Goal: Task Accomplishment & Management: Use online tool/utility

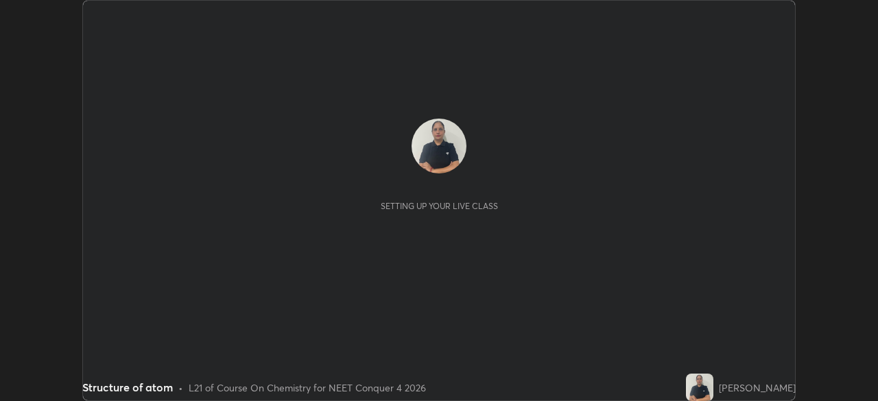
scroll to position [401, 877]
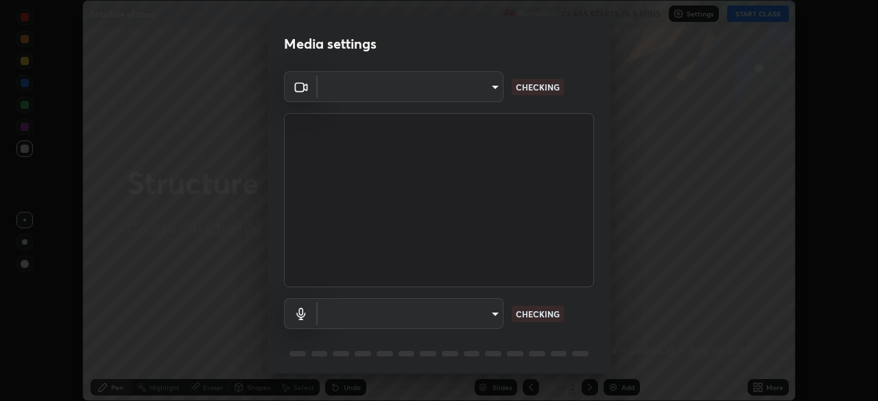
type input "5607bcfbd967db3bf5f76de58c8b00fc12754f2471884d1aaf72f2f6a5703857"
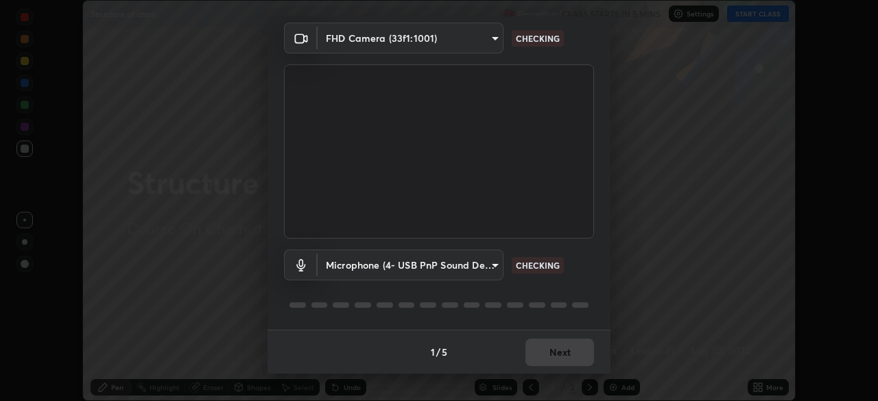
click at [482, 264] on body "Erase all Structure of atom Recording CLASS STARTS IN 5 MINS Settings START CLA…" at bounding box center [439, 200] width 878 height 401
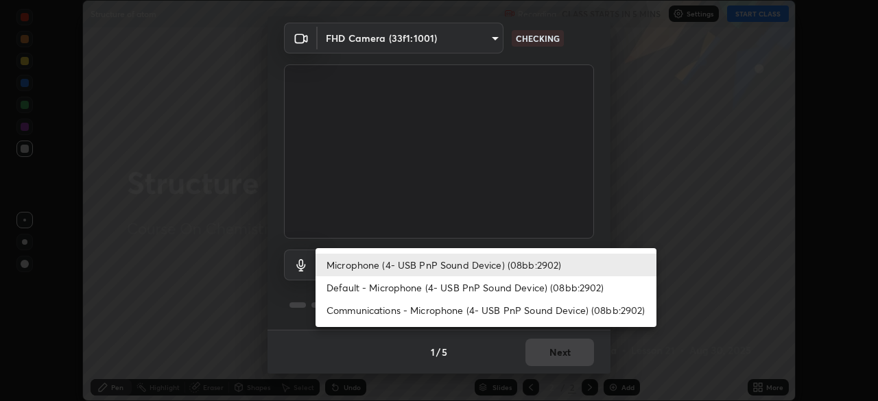
click at [470, 285] on li "Default - Microphone (4- USB PnP Sound Device) (08bb:2902)" at bounding box center [486, 287] width 341 height 23
type input "default"
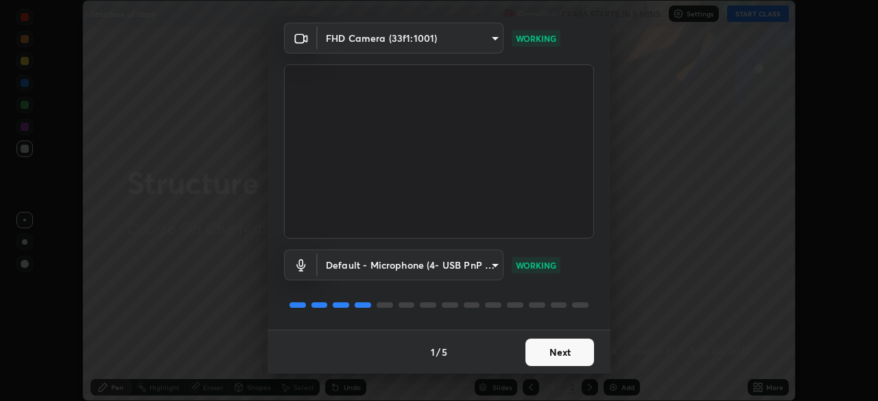
click at [569, 346] on button "Next" at bounding box center [559, 352] width 69 height 27
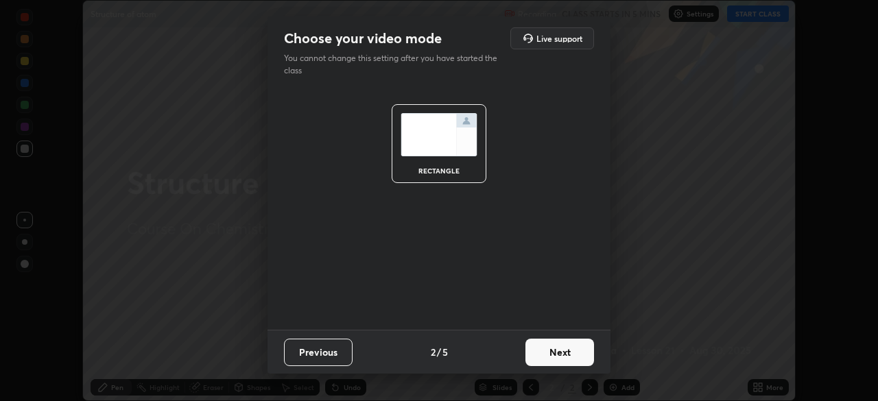
scroll to position [0, 0]
click at [571, 350] on button "Next" at bounding box center [559, 352] width 69 height 27
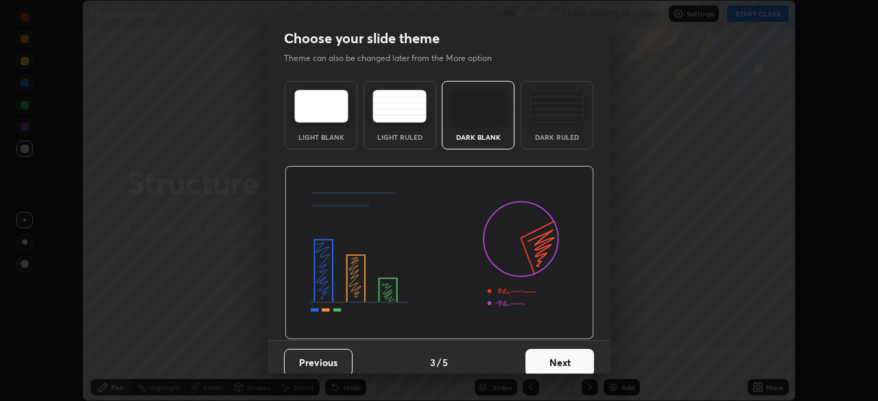
click at [573, 351] on button "Next" at bounding box center [559, 362] width 69 height 27
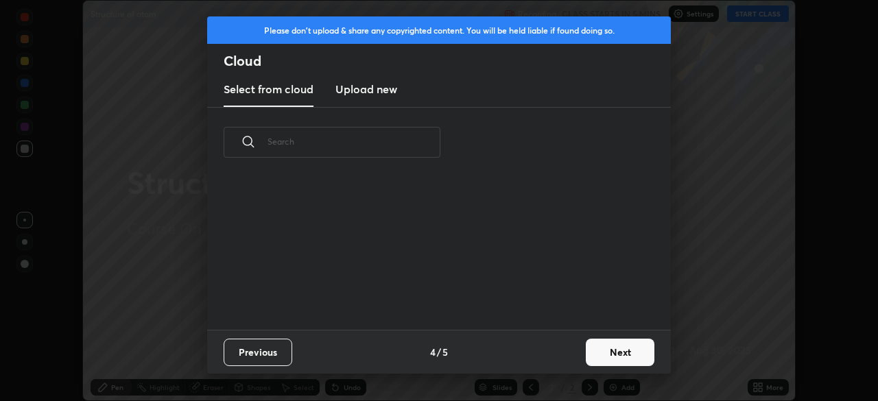
click at [589, 353] on button "Next" at bounding box center [620, 352] width 69 height 27
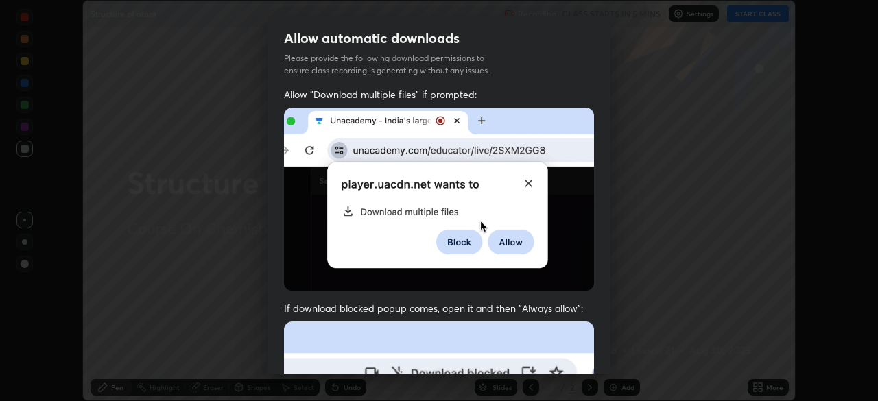
click at [597, 350] on div "Allow "Download multiple files" if prompted: If download blocked popup comes, o…" at bounding box center [439, 377] width 343 height 578
click at [603, 351] on div "Allow "Download multiple files" if prompted: If download blocked popup comes, o…" at bounding box center [439, 377] width 343 height 578
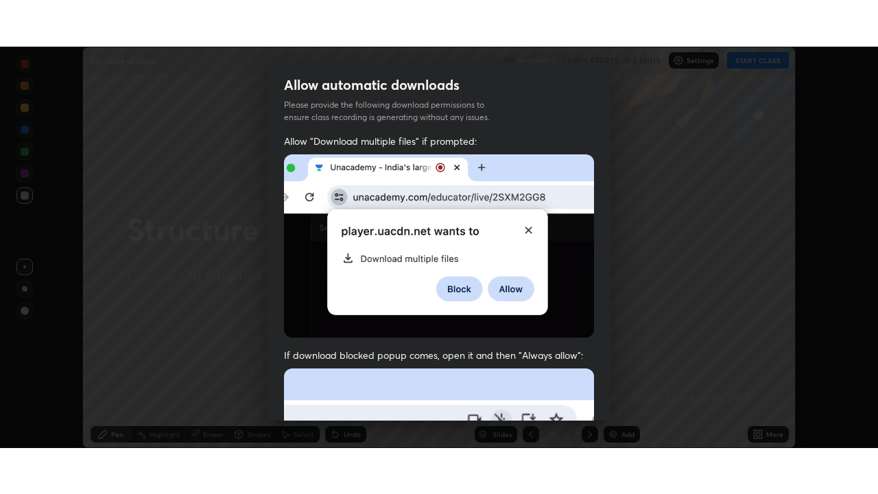
scroll to position [329, 0]
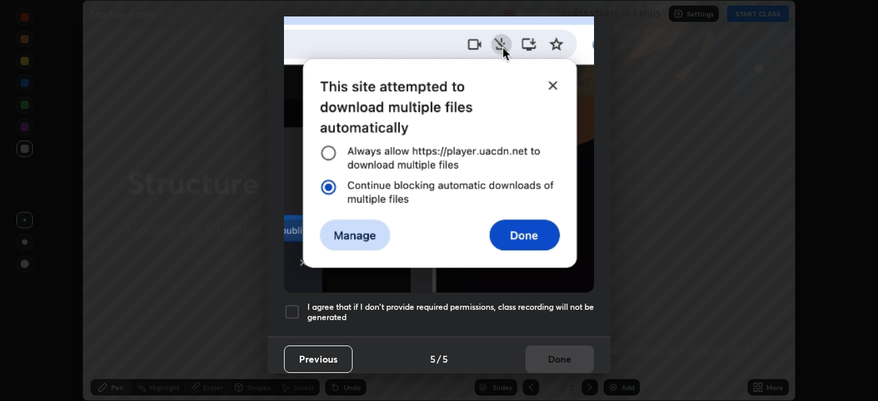
click at [506, 302] on h5 "I agree that if I don't provide required permissions, class recording will not …" at bounding box center [450, 312] width 287 height 21
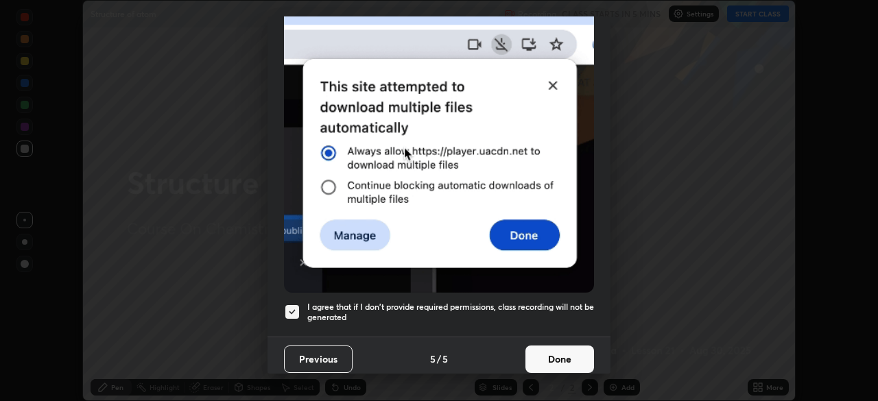
click at [538, 347] on button "Done" at bounding box center [559, 359] width 69 height 27
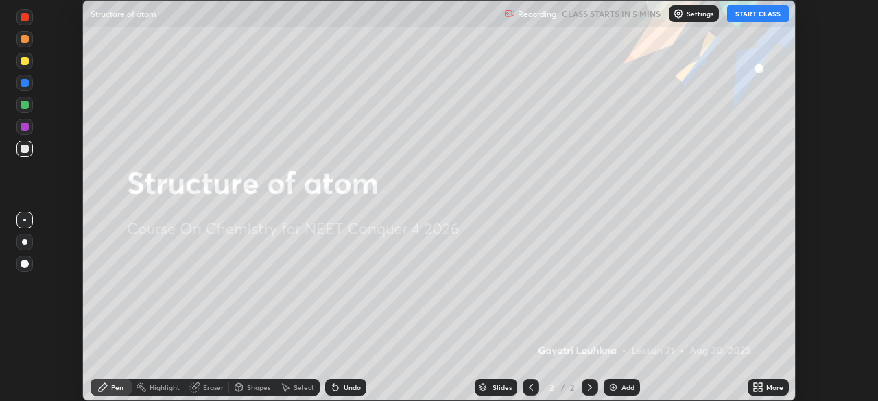
click at [760, 386] on icon at bounding box center [760, 384] width 3 height 3
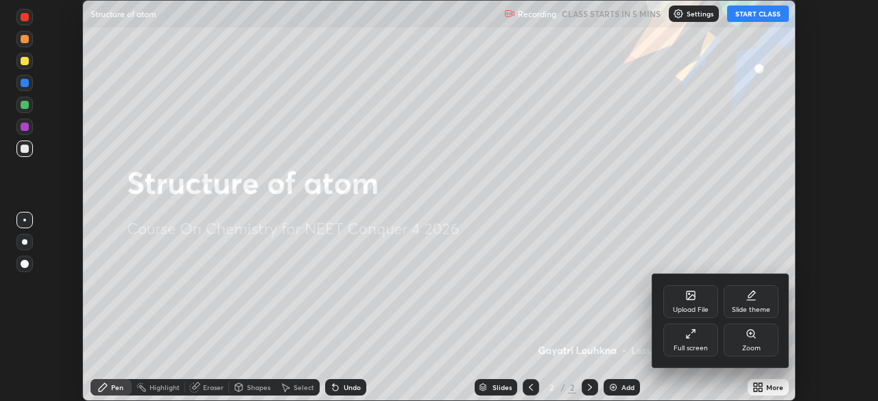
click at [699, 335] on div "Full screen" at bounding box center [690, 340] width 55 height 33
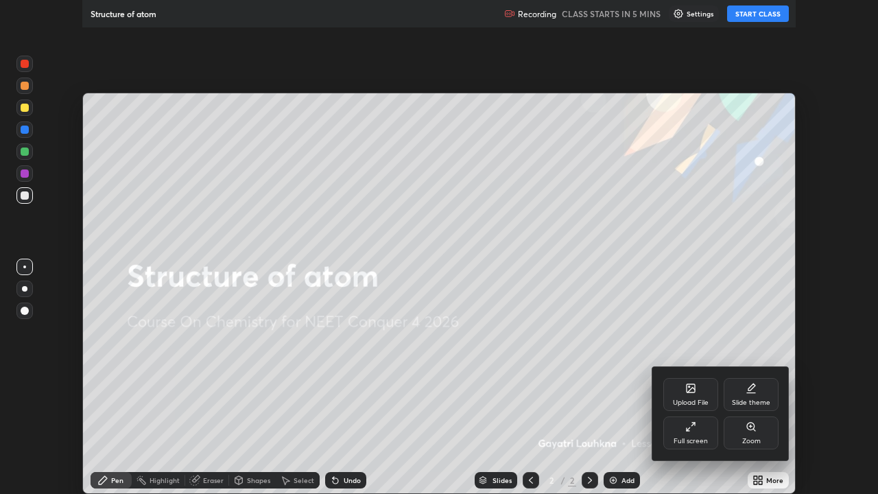
scroll to position [494, 878]
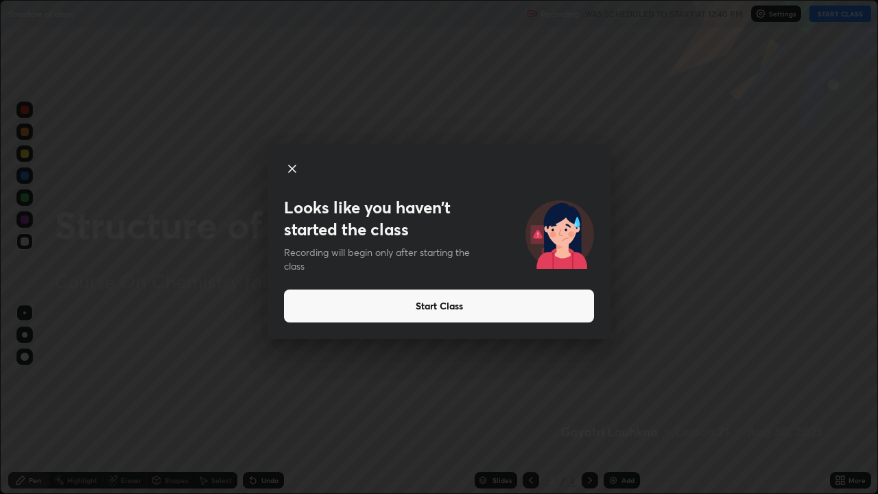
click at [479, 307] on button "Start Class" at bounding box center [439, 305] width 310 height 33
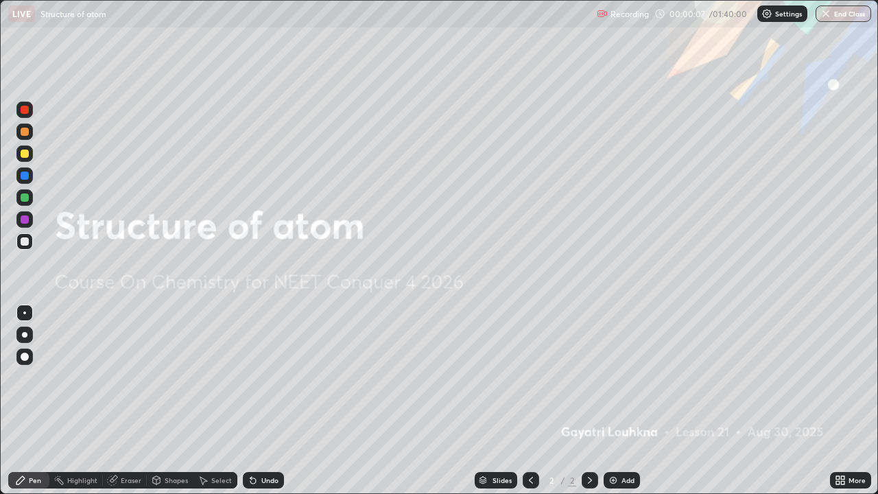
click at [608, 401] on img at bounding box center [613, 480] width 11 height 11
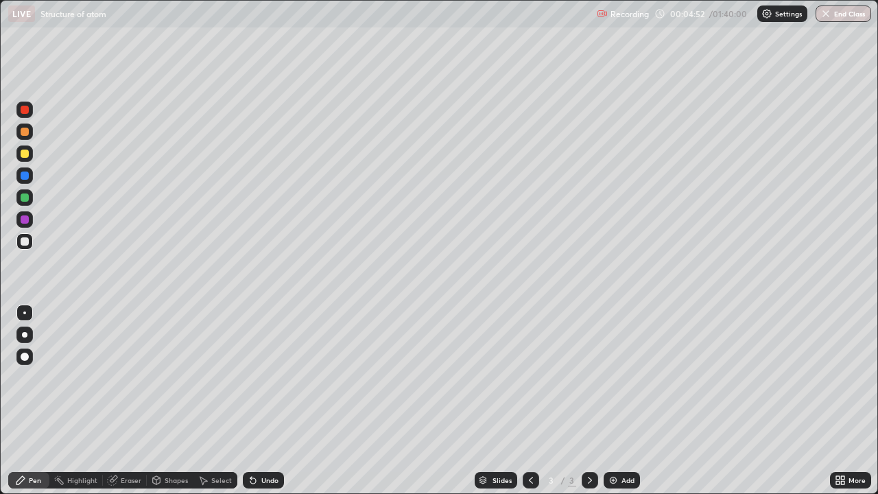
click at [180, 401] on div "Shapes" at bounding box center [176, 480] width 23 height 7
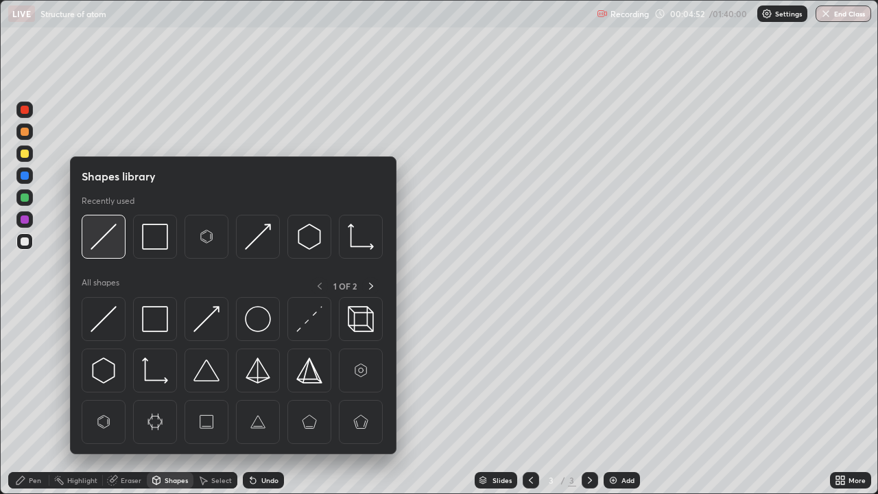
click at [104, 241] on img at bounding box center [104, 237] width 26 height 26
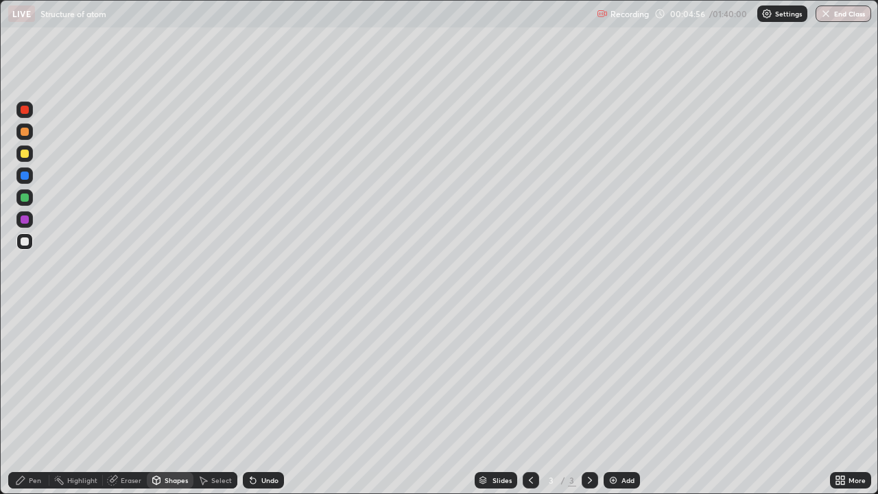
click at [38, 401] on div "Pen" at bounding box center [35, 480] width 12 height 7
click at [26, 200] on div at bounding box center [25, 197] width 8 height 8
click at [25, 242] on div at bounding box center [25, 241] width 8 height 8
click at [611, 401] on img at bounding box center [613, 480] width 11 height 11
click at [26, 156] on div at bounding box center [25, 154] width 8 height 8
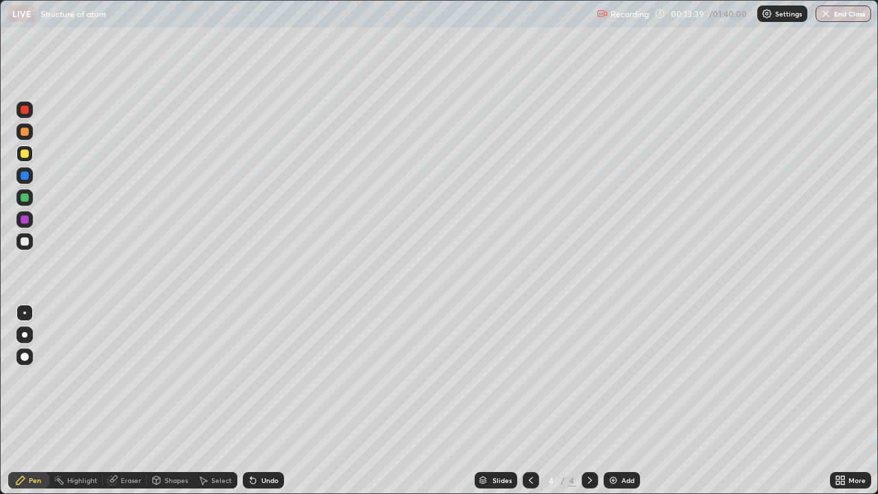
click at [168, 401] on div "Shapes" at bounding box center [176, 480] width 23 height 7
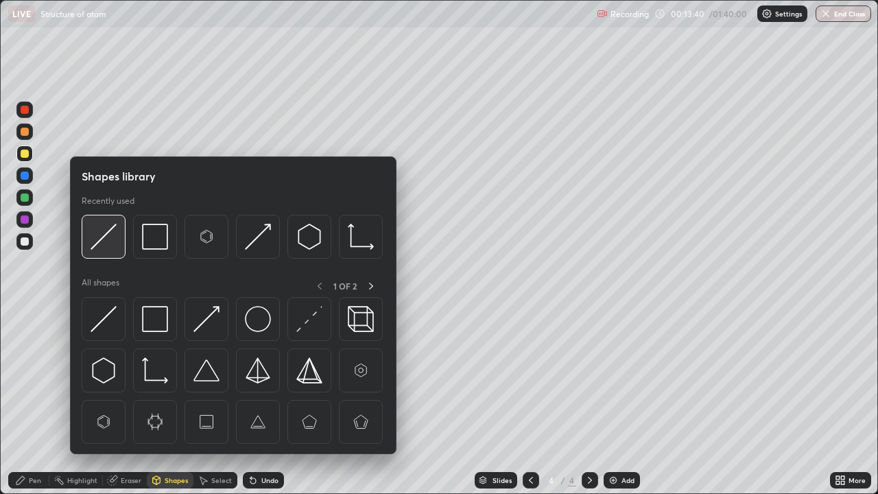
click at [101, 235] on img at bounding box center [104, 237] width 26 height 26
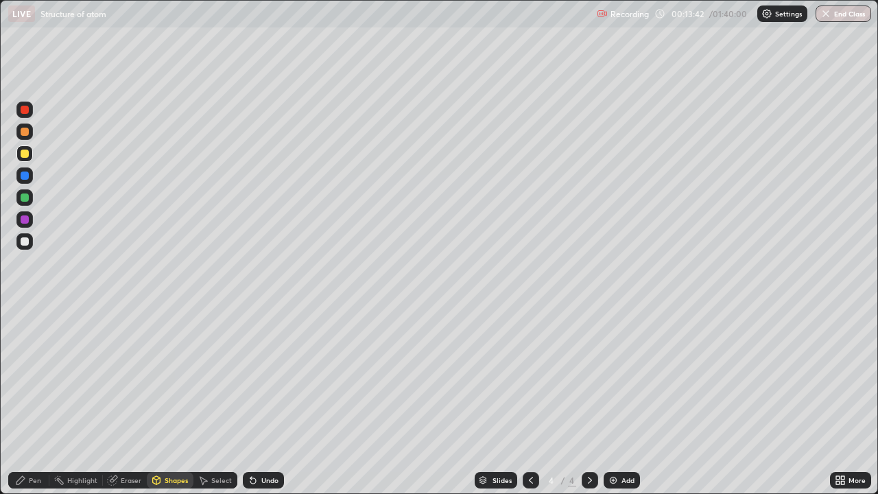
click at [33, 401] on div "Pen" at bounding box center [35, 480] width 12 height 7
click at [21, 133] on div at bounding box center [25, 132] width 8 height 8
click at [613, 401] on div "Add" at bounding box center [622, 480] width 36 height 16
click at [26, 241] on div at bounding box center [25, 241] width 8 height 8
click at [22, 157] on div at bounding box center [25, 154] width 8 height 8
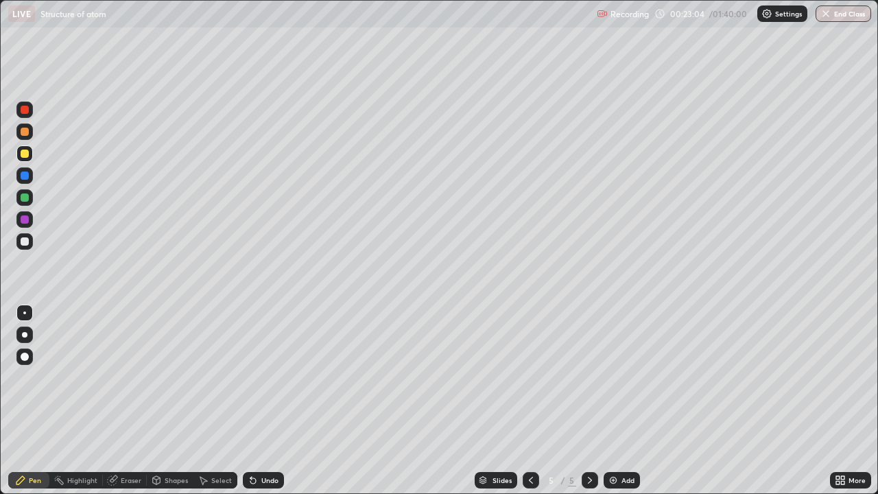
click at [29, 247] on div at bounding box center [24, 241] width 16 height 16
click at [615, 401] on div "Add" at bounding box center [622, 480] width 36 height 16
click at [25, 200] on div at bounding box center [25, 197] width 8 height 8
click at [25, 132] on div at bounding box center [25, 132] width 8 height 8
click at [25, 220] on div at bounding box center [25, 219] width 8 height 8
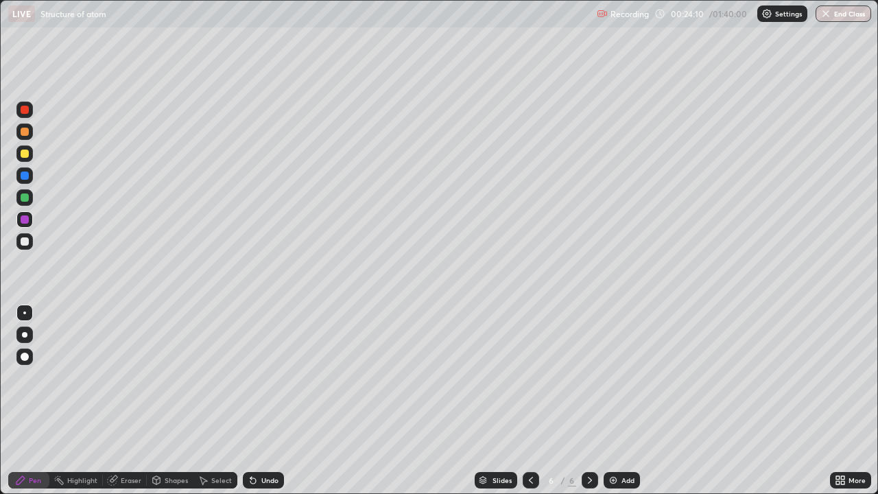
click at [25, 177] on div at bounding box center [25, 175] width 8 height 8
click at [612, 401] on img at bounding box center [613, 480] width 11 height 11
click at [172, 401] on div "Shapes" at bounding box center [176, 480] width 23 height 7
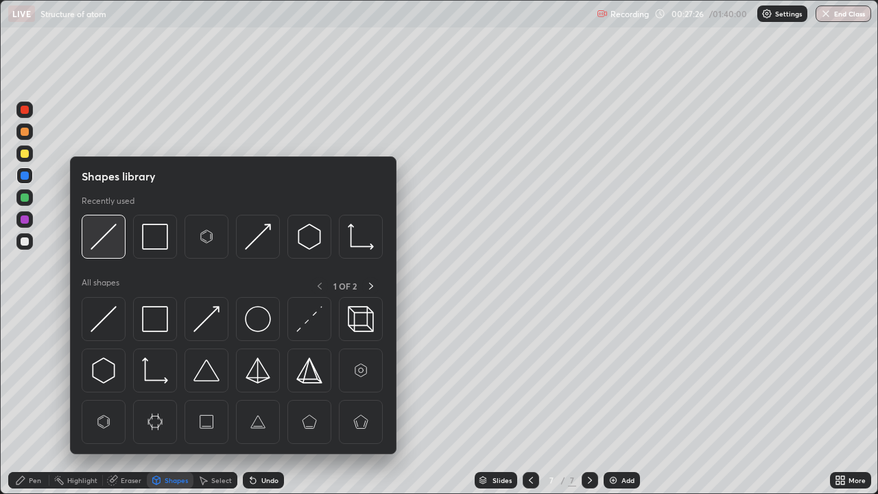
click at [101, 241] on img at bounding box center [104, 237] width 26 height 26
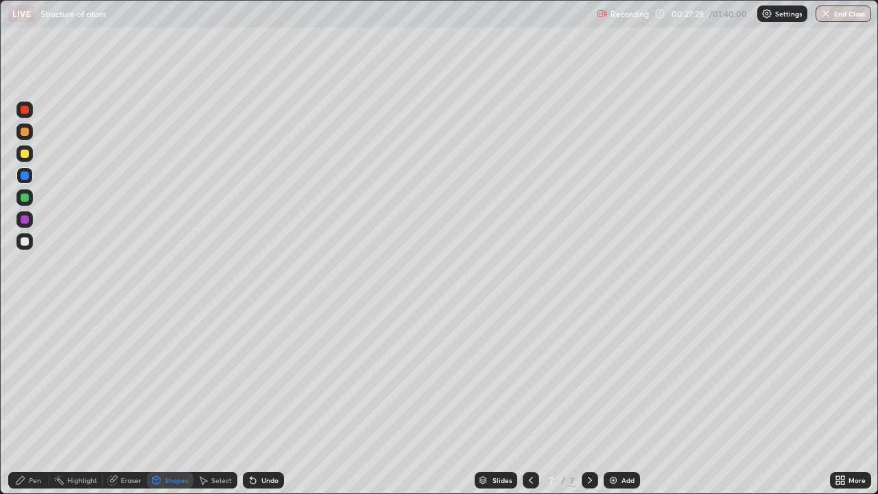
click at [39, 401] on div "Pen" at bounding box center [28, 480] width 41 height 16
click at [23, 154] on div at bounding box center [25, 154] width 8 height 8
click at [612, 401] on img at bounding box center [613, 480] width 11 height 11
click at [25, 241] on div at bounding box center [25, 241] width 8 height 8
click at [178, 401] on div "Shapes" at bounding box center [176, 480] width 23 height 7
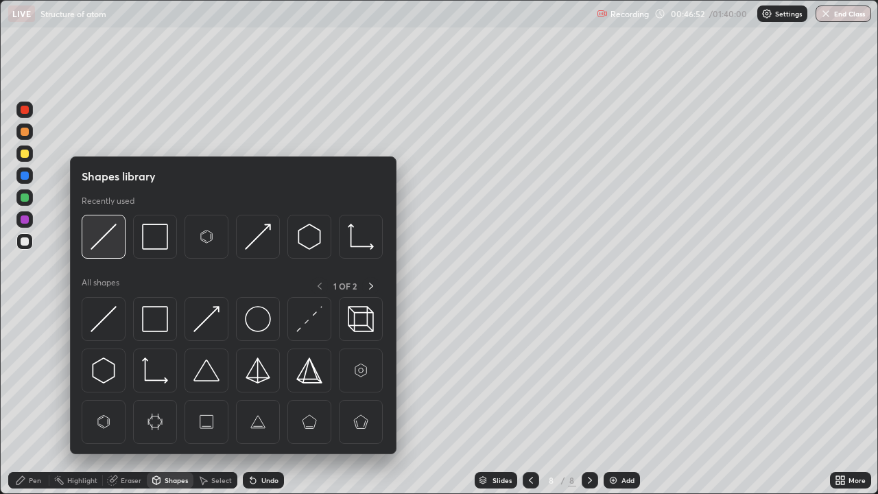
click at [111, 245] on img at bounding box center [104, 237] width 26 height 26
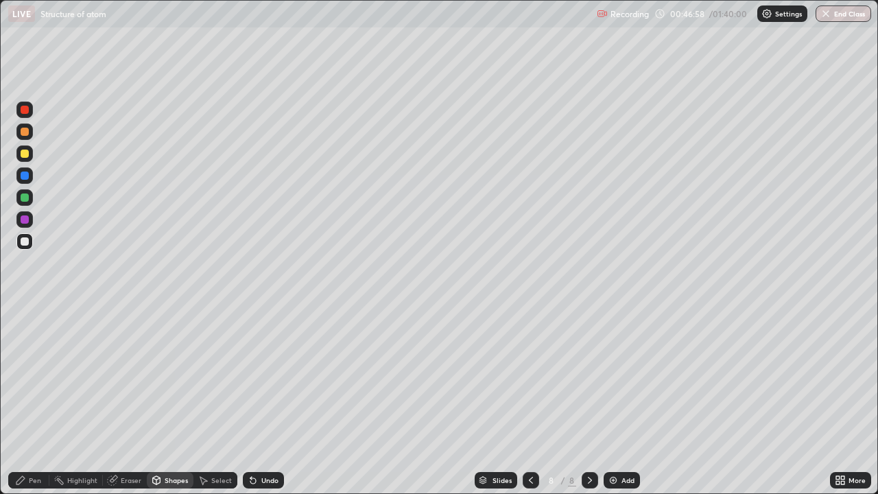
click at [25, 132] on div at bounding box center [25, 132] width 8 height 8
click at [34, 401] on div "Pen" at bounding box center [35, 480] width 12 height 7
click at [126, 401] on div "Eraser" at bounding box center [125, 480] width 44 height 16
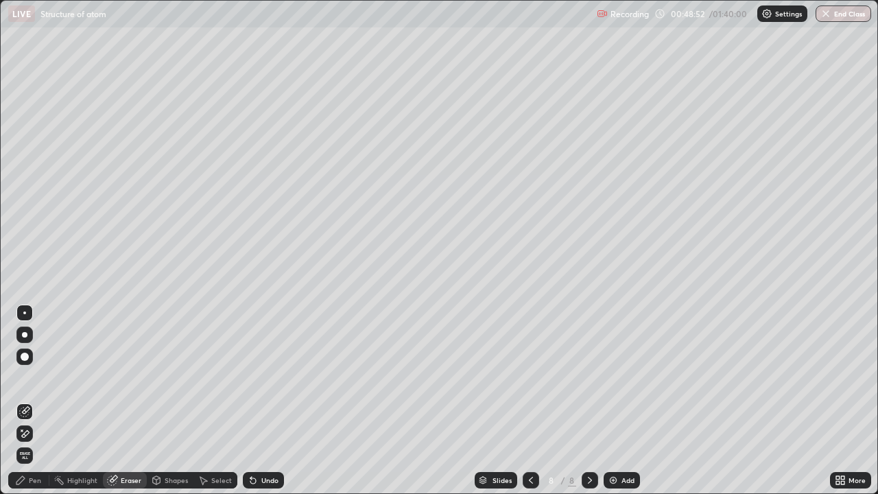
click at [37, 401] on div "Pen" at bounding box center [28, 480] width 41 height 16
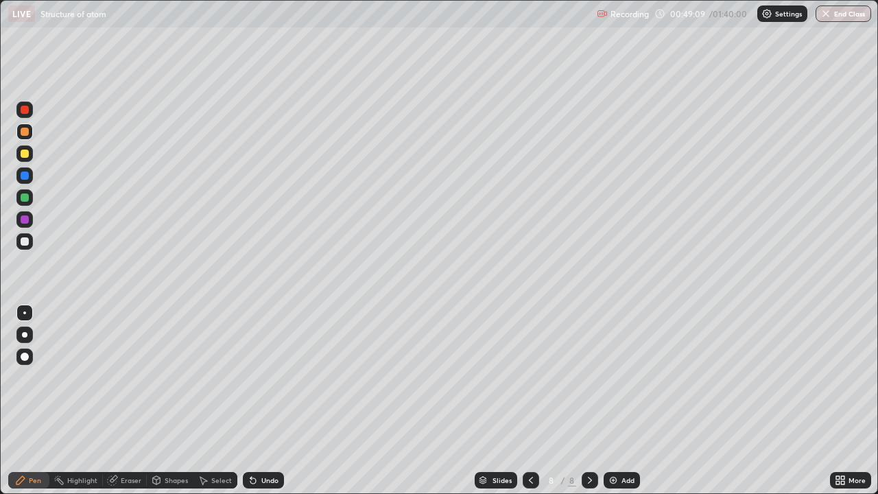
click at [23, 198] on div at bounding box center [25, 197] width 8 height 8
click at [165, 401] on div "Shapes" at bounding box center [176, 480] width 23 height 7
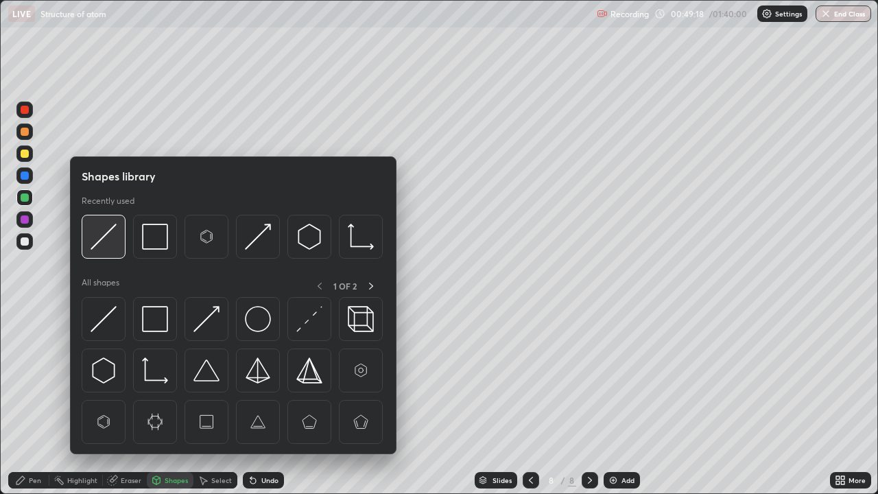
click at [98, 253] on div at bounding box center [104, 237] width 44 height 44
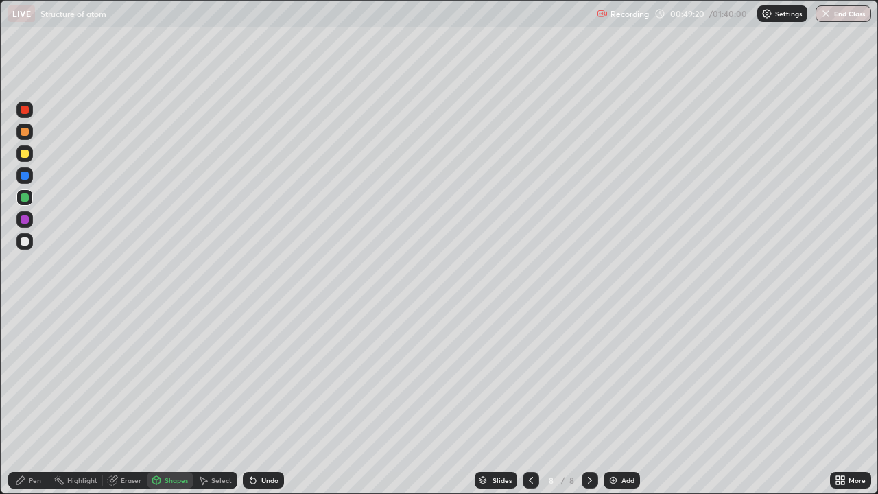
click at [34, 401] on div "Pen" at bounding box center [35, 480] width 12 height 7
click at [25, 133] on div at bounding box center [25, 132] width 8 height 8
click at [17, 239] on div at bounding box center [24, 241] width 16 height 16
click at [31, 198] on div at bounding box center [24, 197] width 16 height 16
click at [24, 156] on div at bounding box center [25, 154] width 8 height 8
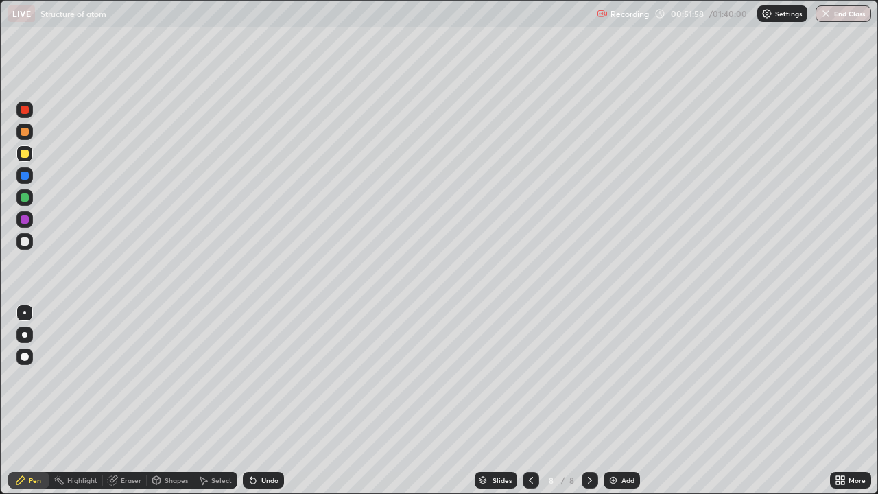
click at [25, 220] on div at bounding box center [25, 219] width 8 height 8
click at [611, 401] on img at bounding box center [613, 480] width 11 height 11
click at [25, 241] on div at bounding box center [25, 241] width 8 height 8
click at [174, 401] on div "Shapes" at bounding box center [176, 480] width 23 height 7
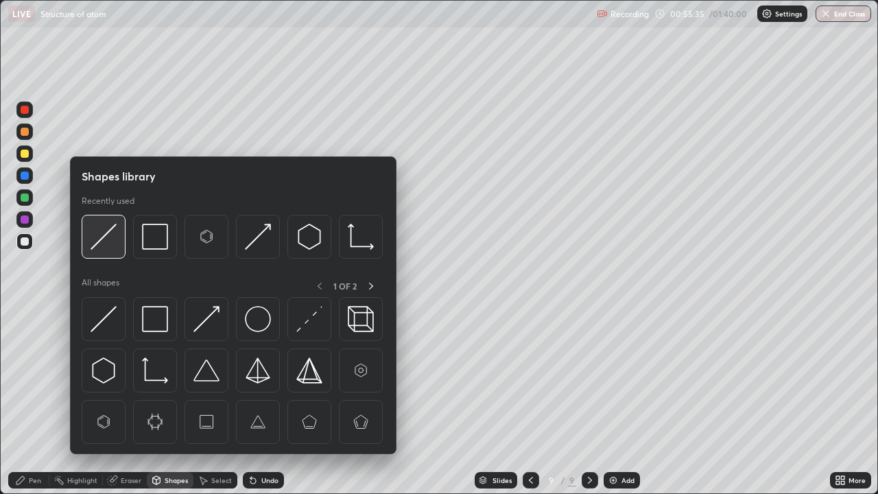
click at [104, 248] on img at bounding box center [104, 237] width 26 height 26
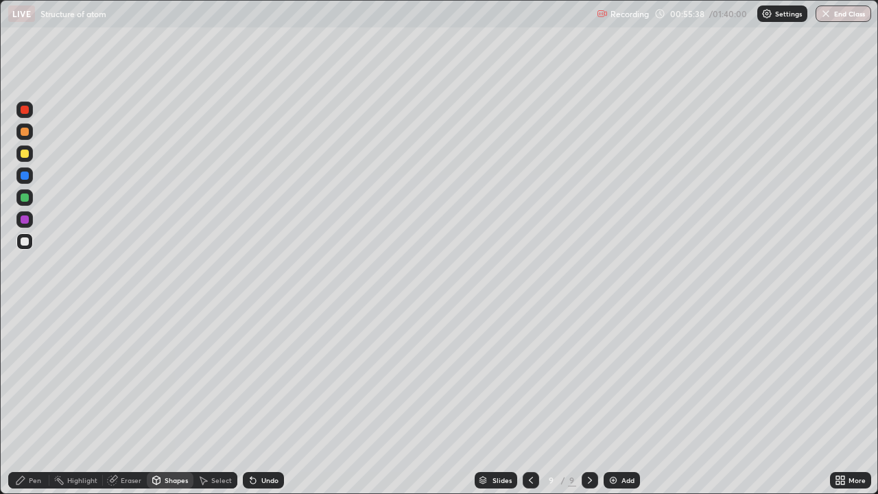
click at [33, 401] on div "Pen" at bounding box center [35, 480] width 12 height 7
click at [24, 154] on div at bounding box center [25, 154] width 8 height 8
click at [31, 241] on div at bounding box center [24, 241] width 16 height 16
click at [612, 401] on img at bounding box center [613, 480] width 11 height 11
click at [161, 401] on icon at bounding box center [156, 480] width 11 height 11
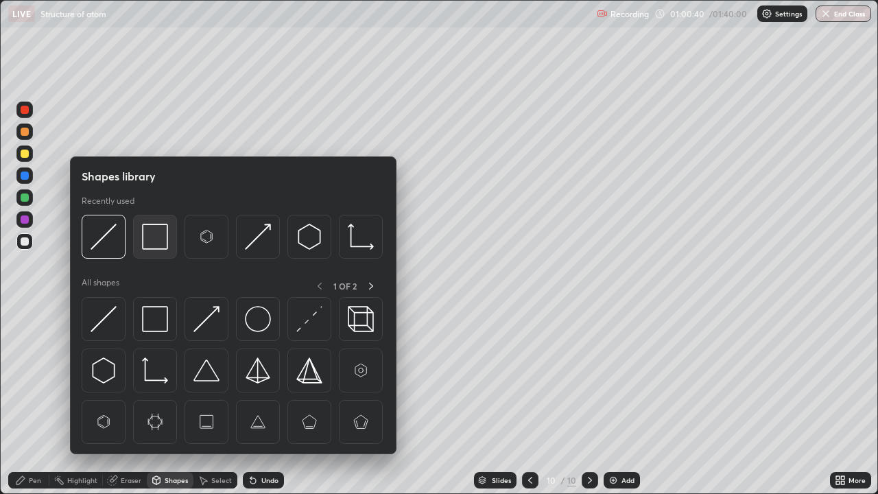
click at [149, 237] on img at bounding box center [155, 237] width 26 height 26
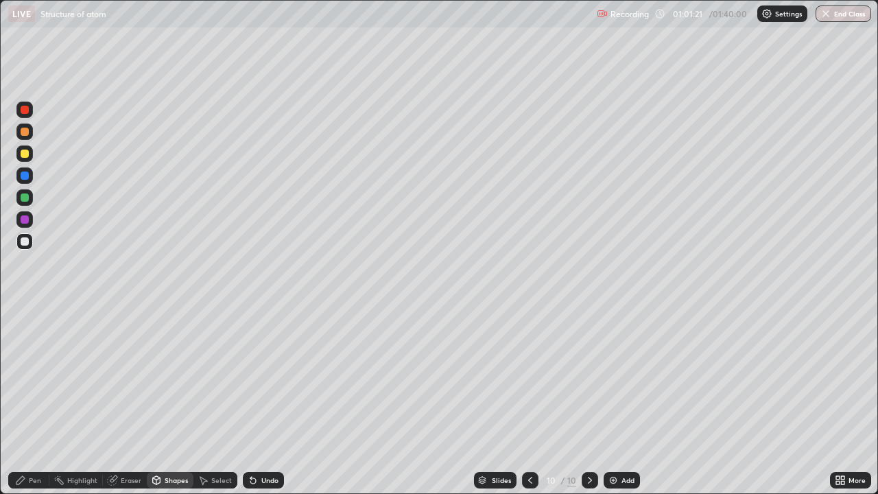
click at [168, 401] on div "Shapes" at bounding box center [176, 480] width 23 height 7
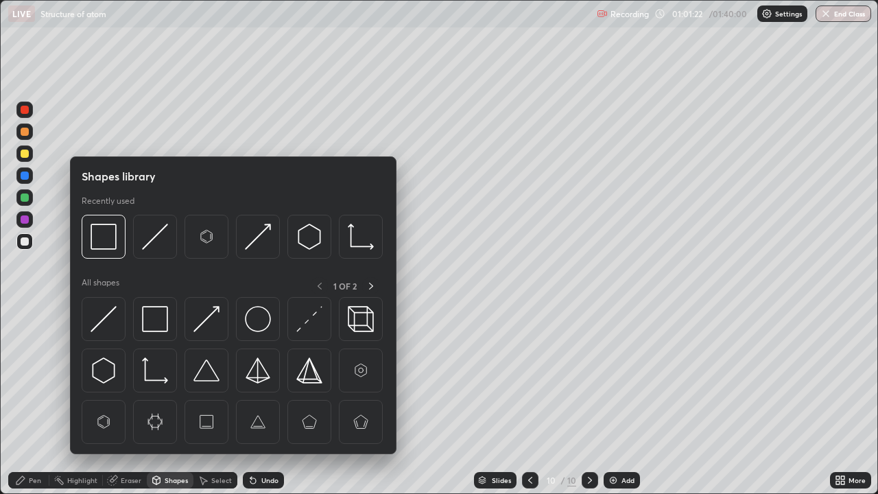
click at [151, 241] on img at bounding box center [155, 237] width 26 height 26
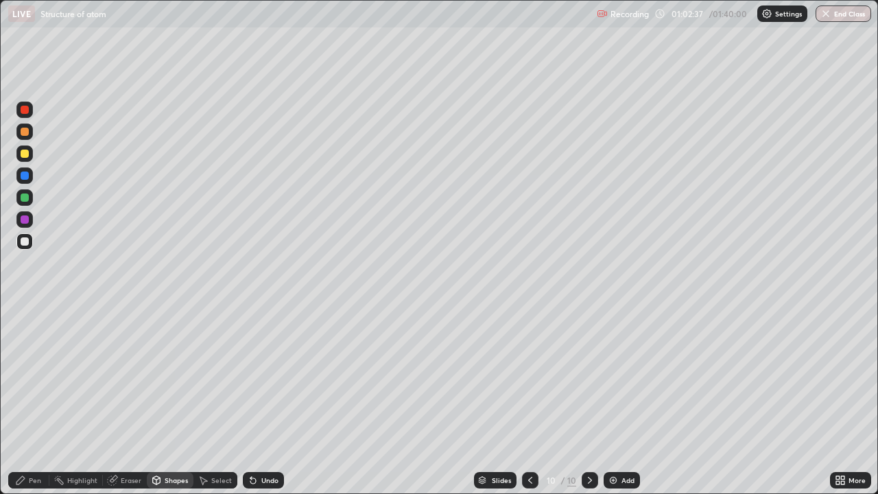
click at [26, 218] on div at bounding box center [25, 219] width 8 height 8
click at [23, 401] on icon at bounding box center [20, 480] width 11 height 11
click at [27, 243] on div at bounding box center [25, 241] width 8 height 8
click at [27, 154] on div at bounding box center [25, 154] width 8 height 8
click at [23, 113] on div at bounding box center [25, 110] width 8 height 8
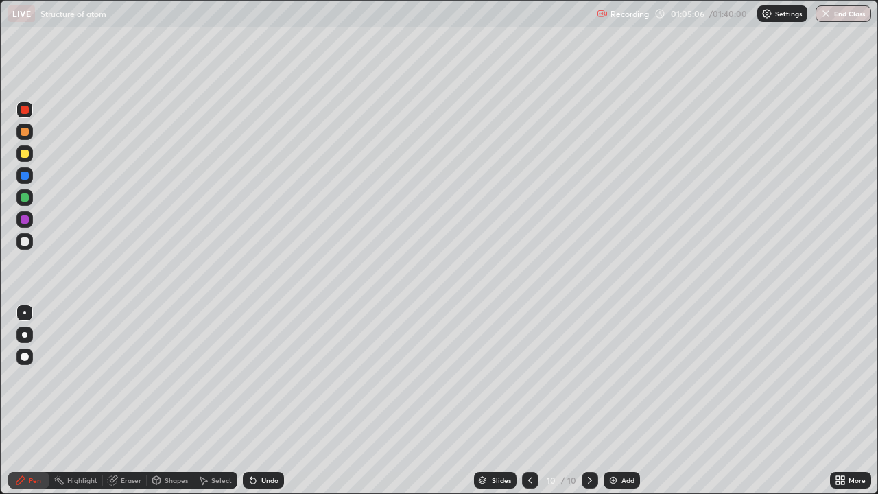
click at [21, 135] on div at bounding box center [24, 131] width 16 height 16
click at [119, 401] on div "Eraser" at bounding box center [125, 480] width 44 height 16
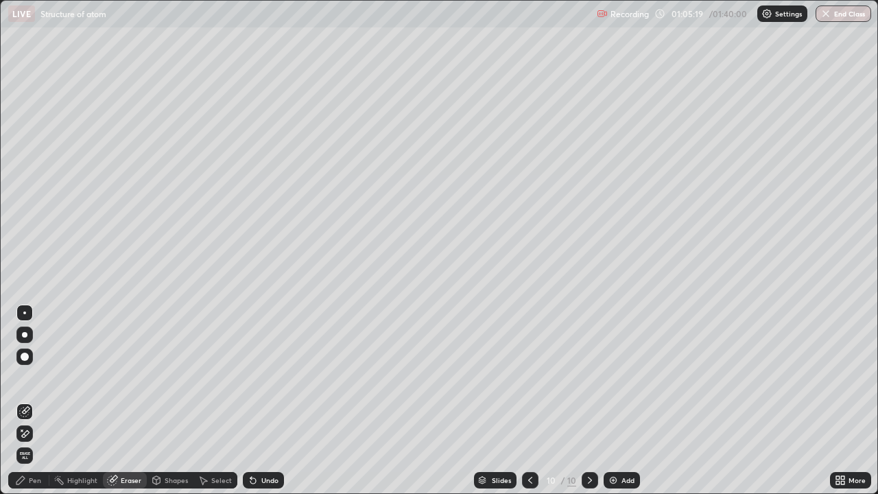
click at [38, 401] on div "Pen" at bounding box center [35, 480] width 12 height 7
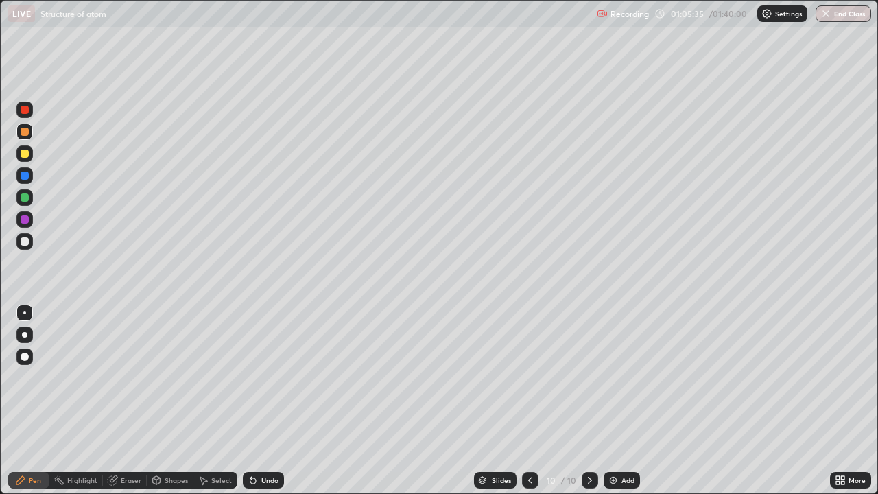
click at [23, 197] on div at bounding box center [25, 197] width 8 height 8
click at [23, 116] on div at bounding box center [24, 110] width 16 height 16
click at [23, 154] on div at bounding box center [25, 154] width 8 height 8
click at [23, 220] on div at bounding box center [25, 219] width 8 height 8
click at [23, 202] on div at bounding box center [24, 197] width 16 height 16
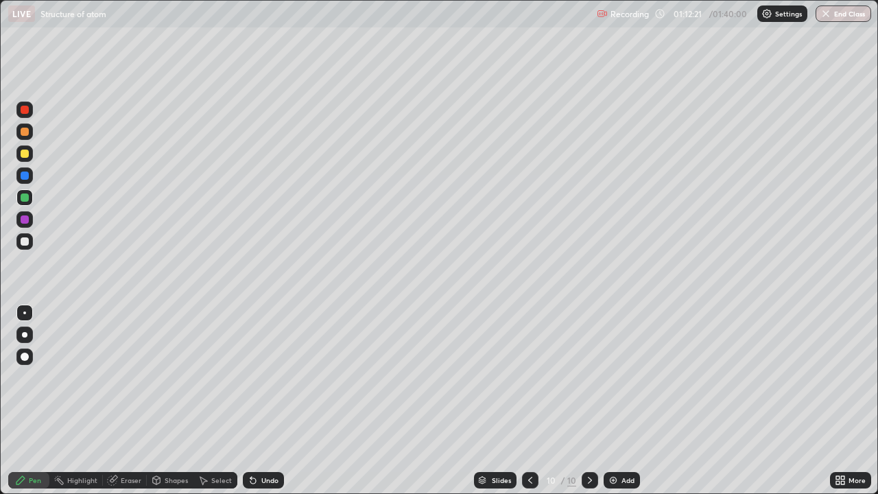
click at [25, 223] on div at bounding box center [25, 219] width 8 height 8
click at [25, 134] on div at bounding box center [25, 132] width 8 height 8
click at [23, 110] on div at bounding box center [25, 110] width 8 height 8
click at [23, 198] on div at bounding box center [25, 197] width 8 height 8
click at [30, 245] on div at bounding box center [24, 241] width 16 height 16
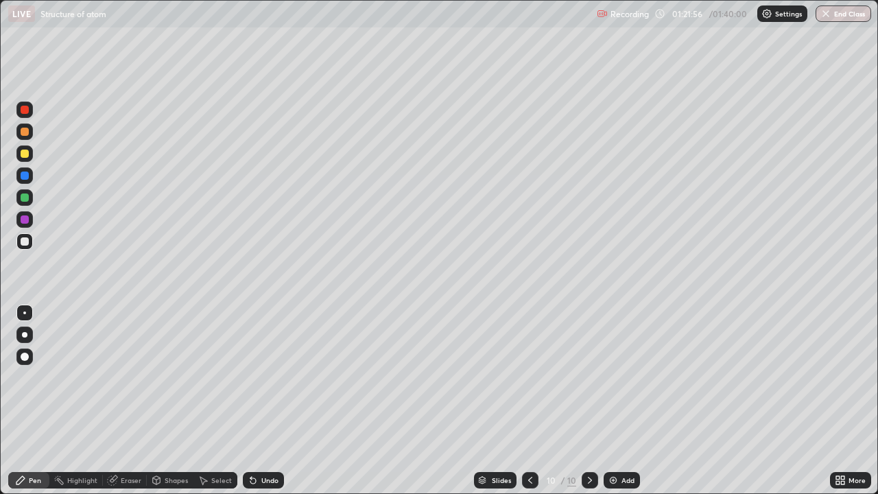
click at [608, 401] on img at bounding box center [613, 480] width 11 height 11
click at [26, 155] on div at bounding box center [25, 154] width 8 height 8
click at [25, 200] on div at bounding box center [25, 197] width 8 height 8
click at [529, 401] on icon at bounding box center [531, 480] width 4 height 7
click at [589, 401] on icon at bounding box center [589, 480] width 11 height 11
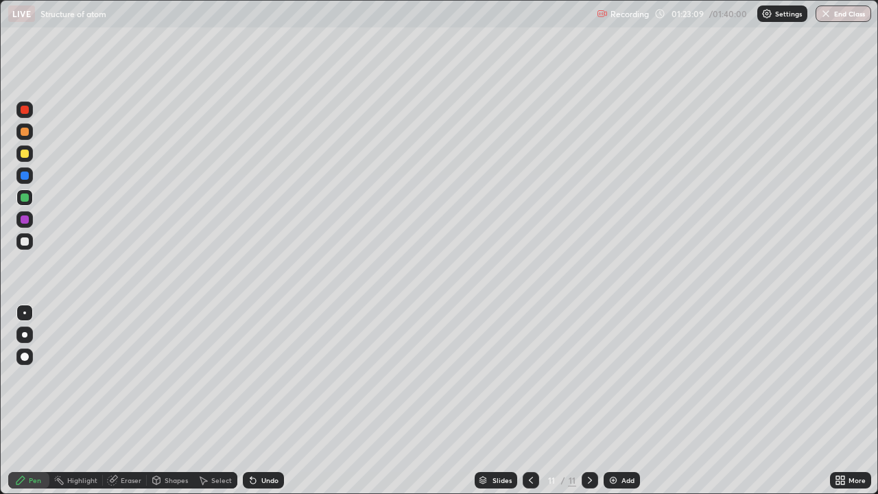
click at [21, 242] on div at bounding box center [25, 241] width 8 height 8
click at [24, 218] on div at bounding box center [25, 219] width 8 height 8
click at [23, 153] on div at bounding box center [25, 154] width 8 height 8
click at [128, 401] on div "Eraser" at bounding box center [131, 480] width 21 height 7
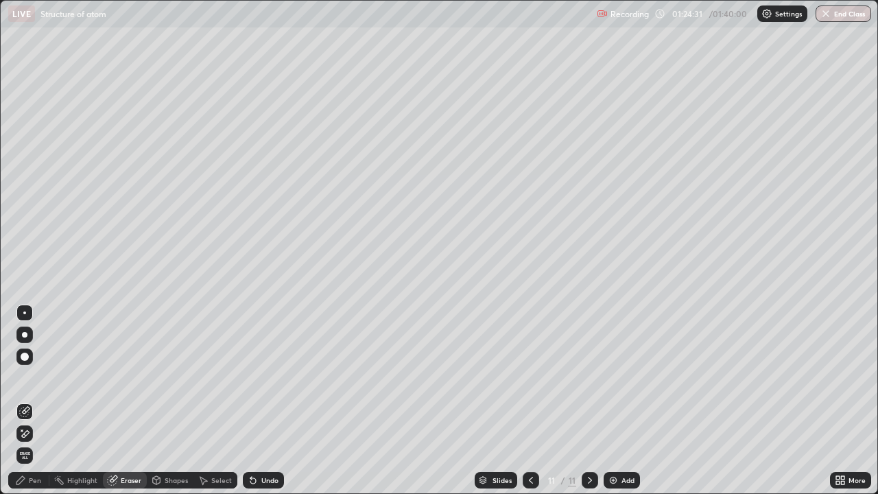
click at [25, 401] on icon at bounding box center [20, 480] width 11 height 11
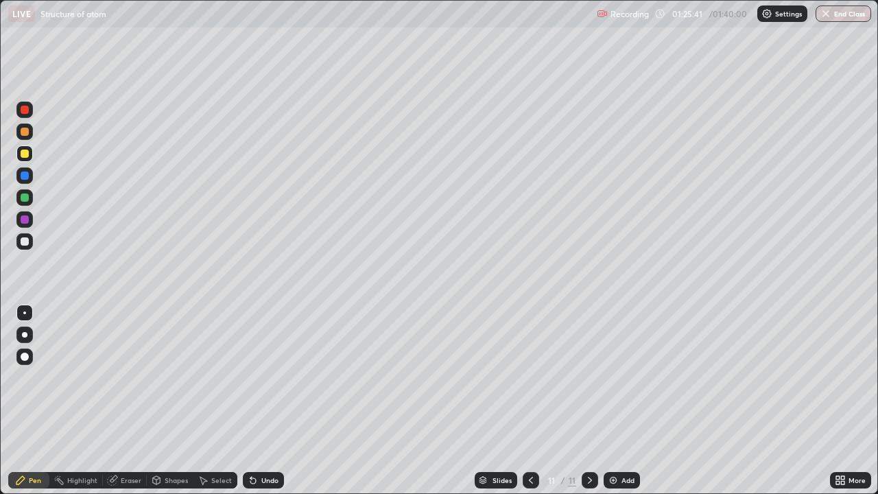
click at [23, 242] on div at bounding box center [25, 241] width 8 height 8
click at [25, 154] on div at bounding box center [25, 154] width 8 height 8
click at [32, 244] on div at bounding box center [24, 241] width 16 height 16
click at [27, 244] on div at bounding box center [25, 241] width 8 height 8
click at [25, 220] on div at bounding box center [25, 219] width 8 height 8
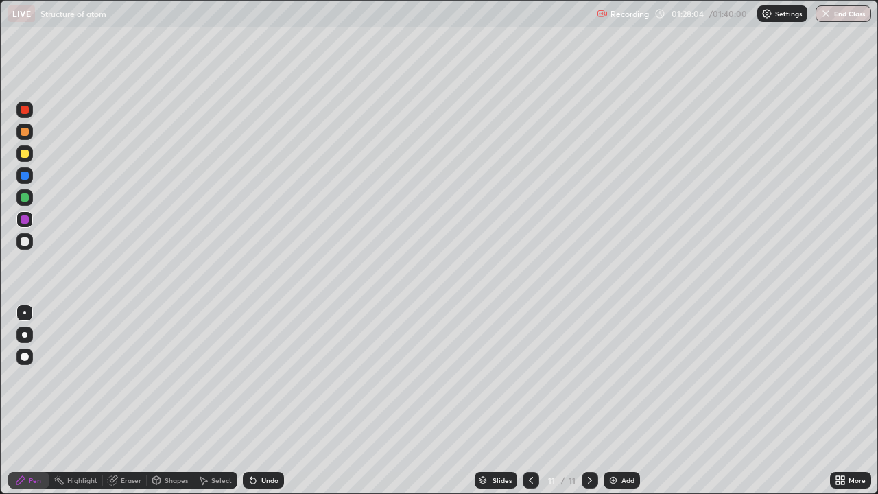
click at [126, 401] on div "Eraser" at bounding box center [131, 480] width 21 height 7
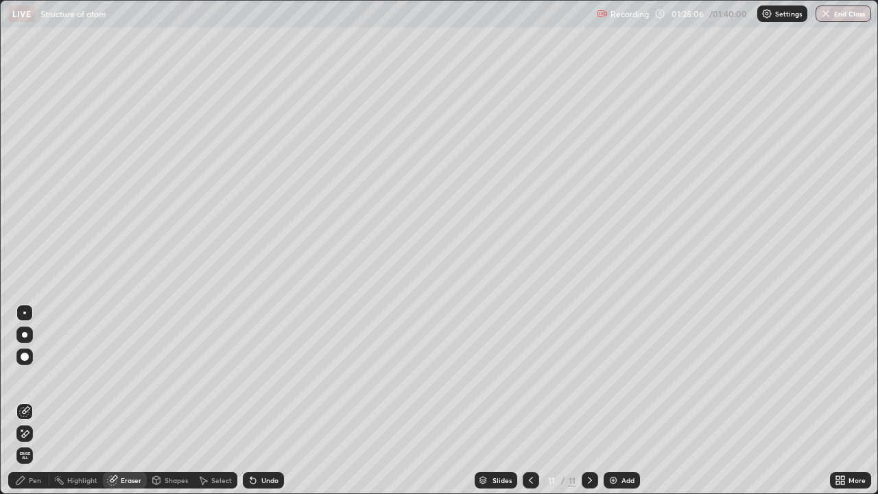
click at [38, 401] on div "Pen" at bounding box center [28, 480] width 41 height 16
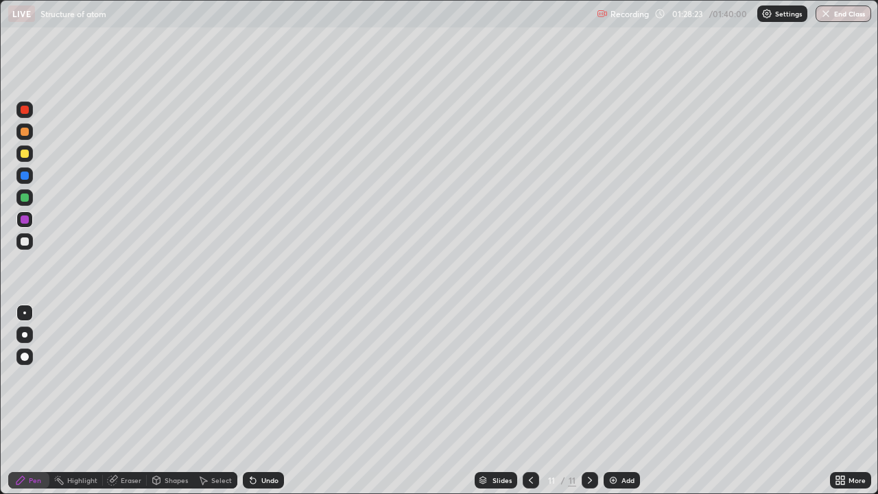
click at [22, 155] on div at bounding box center [25, 154] width 8 height 8
click at [530, 401] on icon at bounding box center [530, 480] width 11 height 11
click at [25, 198] on div at bounding box center [25, 197] width 8 height 8
click at [25, 176] on div at bounding box center [25, 175] width 8 height 8
click at [25, 198] on div at bounding box center [25, 197] width 8 height 8
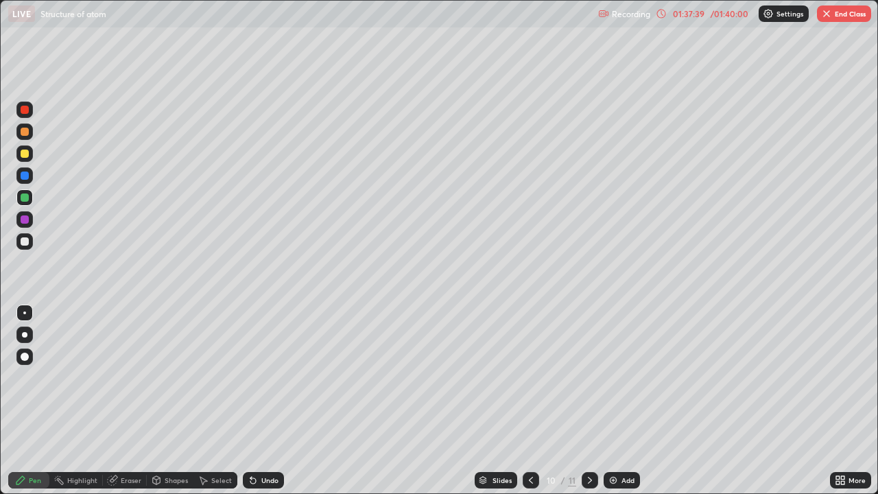
click at [26, 155] on div at bounding box center [25, 154] width 8 height 8
click at [28, 219] on div at bounding box center [25, 219] width 8 height 8
click at [28, 241] on div at bounding box center [25, 241] width 8 height 8
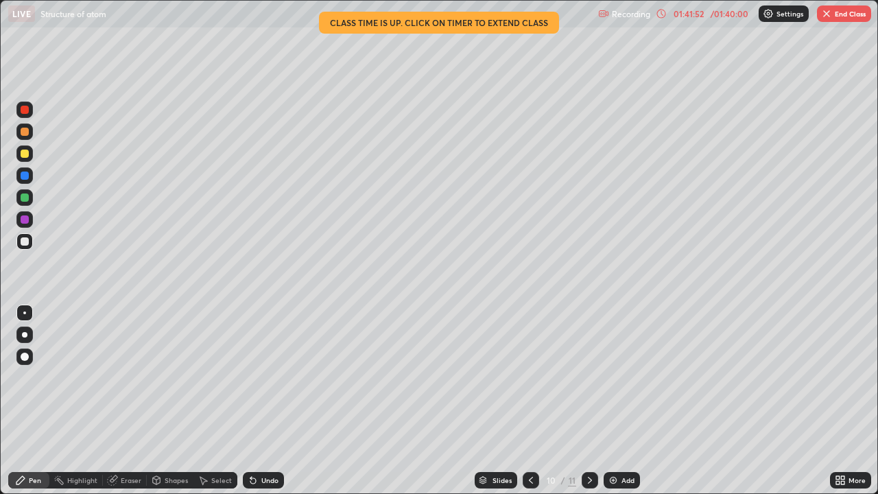
click at [25, 200] on div at bounding box center [25, 197] width 8 height 8
click at [829, 15] on img "button" at bounding box center [826, 13] width 11 height 11
